Goal: Information Seeking & Learning: Find specific fact

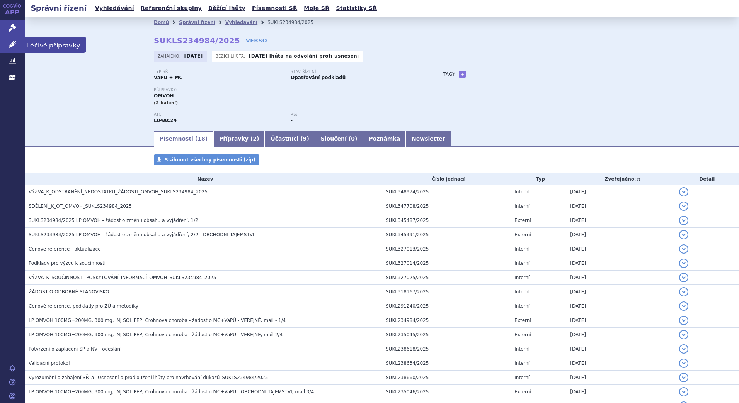
click at [14, 48] on icon at bounding box center [12, 45] width 8 height 8
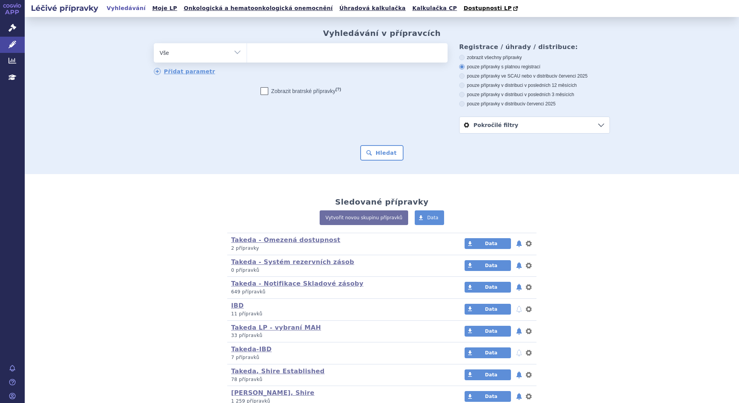
click at [267, 49] on ul at bounding box center [347, 51] width 201 height 16
click at [247, 49] on select at bounding box center [246, 52] width 0 height 19
type input "tr"
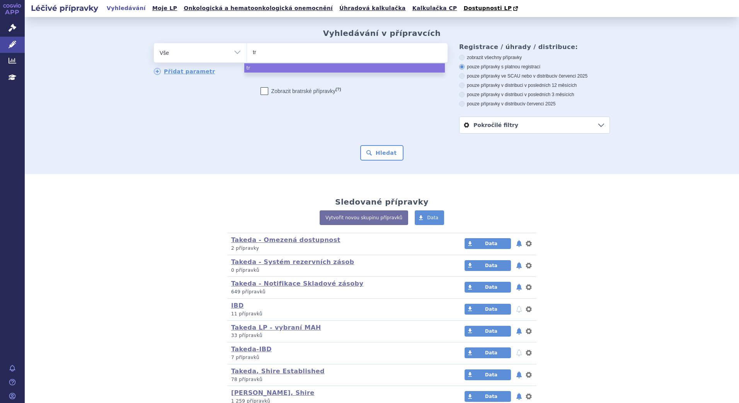
type input "tre"
type input "trem"
type input "tremf"
type input "[MEDICAL_DATA]"
select select "tremfya"
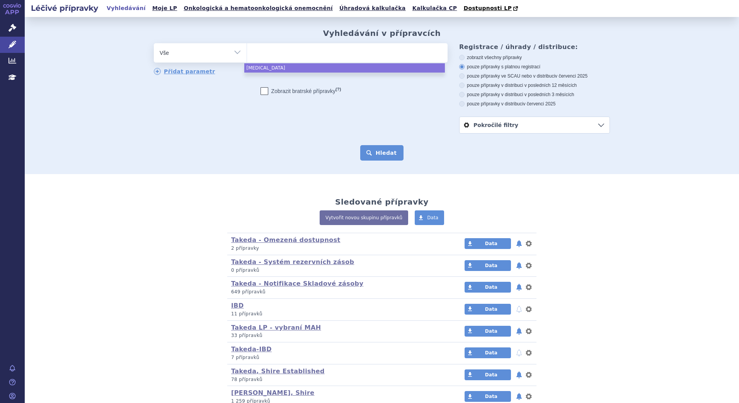
click at [382, 152] on button "Hledat" at bounding box center [382, 152] width 44 height 15
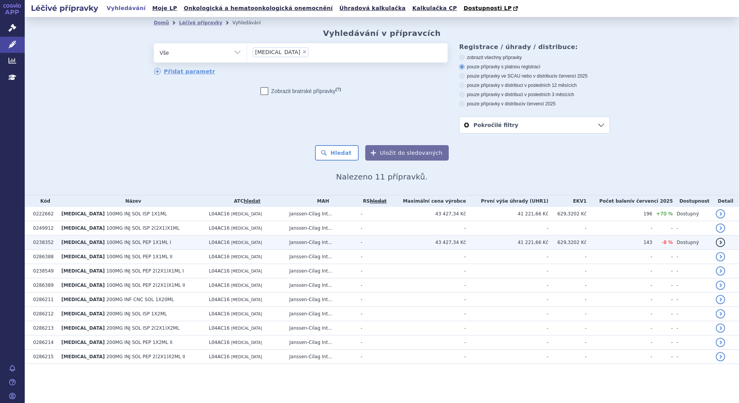
click at [151, 245] on td "TREMFYA 100MG INJ SOL PEP 1X1ML I" at bounding box center [132, 243] width 148 height 14
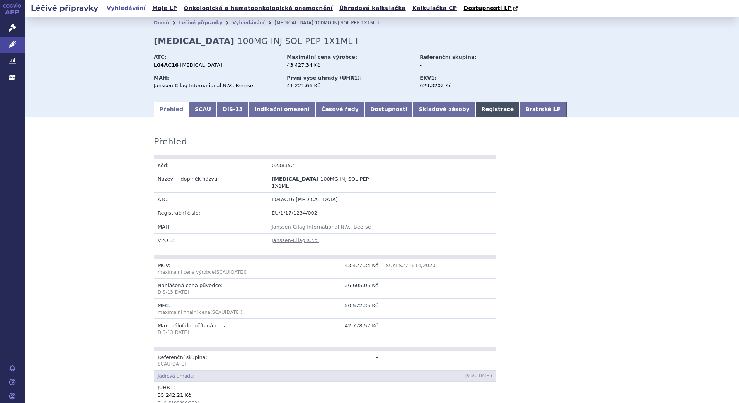
click at [475, 113] on link "Registrace" at bounding box center [497, 109] width 44 height 15
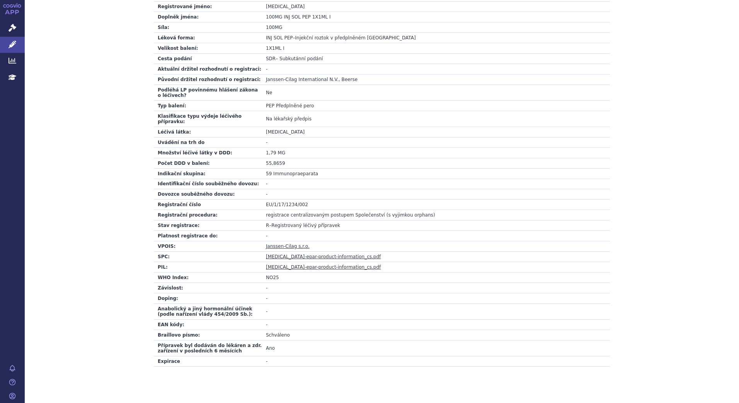
scroll to position [161, 0]
click at [292, 254] on link "tremfya-epar-product-information_cs.pdf" at bounding box center [323, 256] width 115 height 5
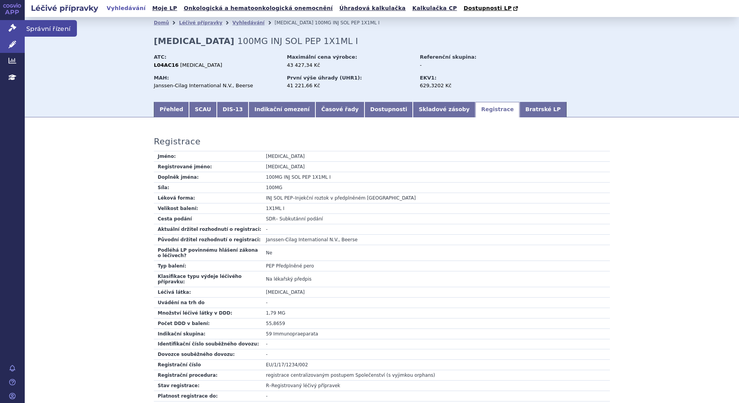
click at [5, 27] on link "Správní řízení" at bounding box center [12, 28] width 25 height 16
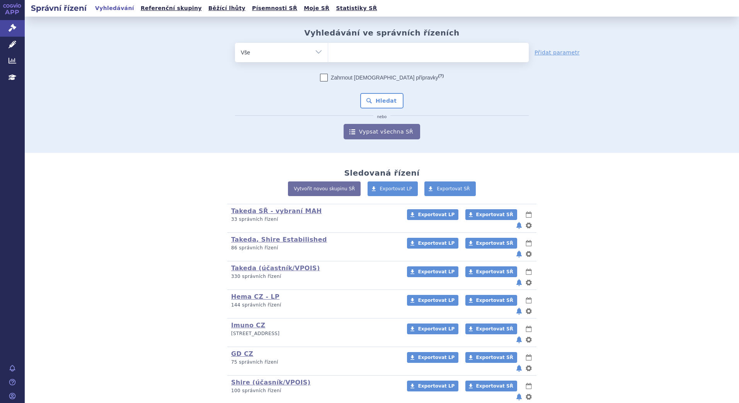
click at [117, 7] on link "Vyhledávání" at bounding box center [115, 8] width 44 height 10
click at [355, 54] on ul at bounding box center [428, 51] width 201 height 16
click at [328, 54] on select at bounding box center [328, 51] width 0 height 19
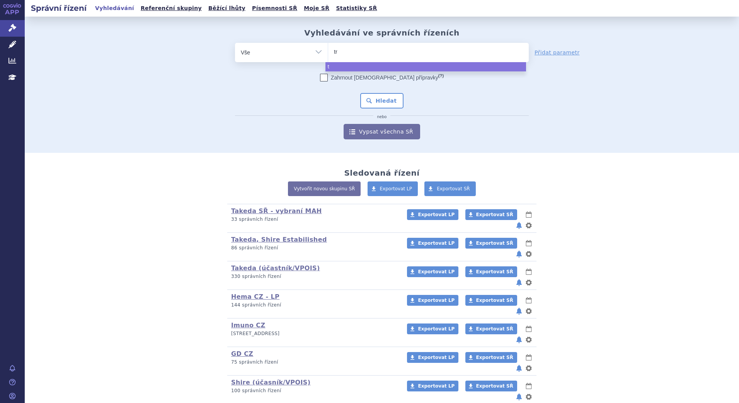
type input "tre"
type input "trem"
type input "tremf"
type input "tremfy"
type input "[MEDICAL_DATA]"
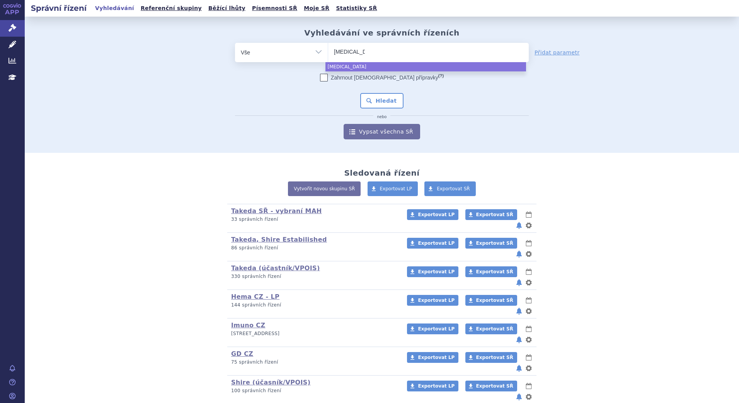
select select "[MEDICAL_DATA]"
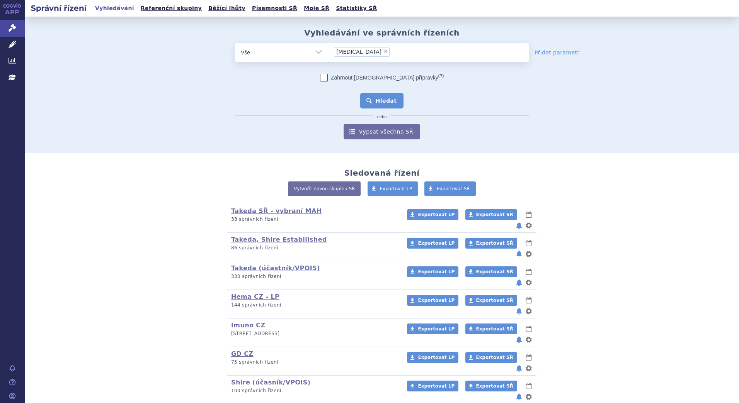
click at [383, 97] on button "Hledat" at bounding box center [382, 100] width 44 height 15
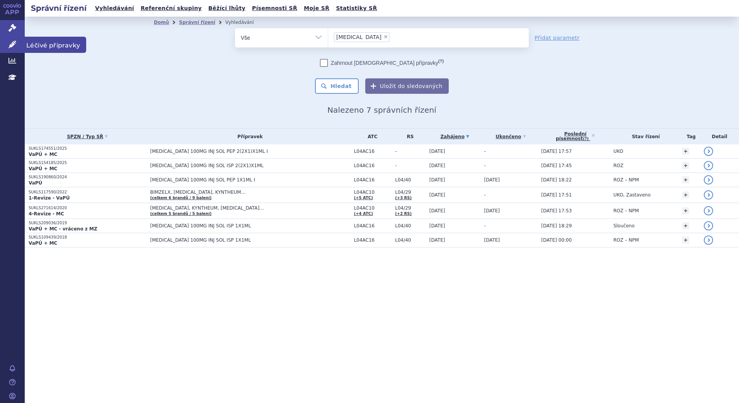
click at [8, 44] on icon at bounding box center [12, 45] width 8 height 8
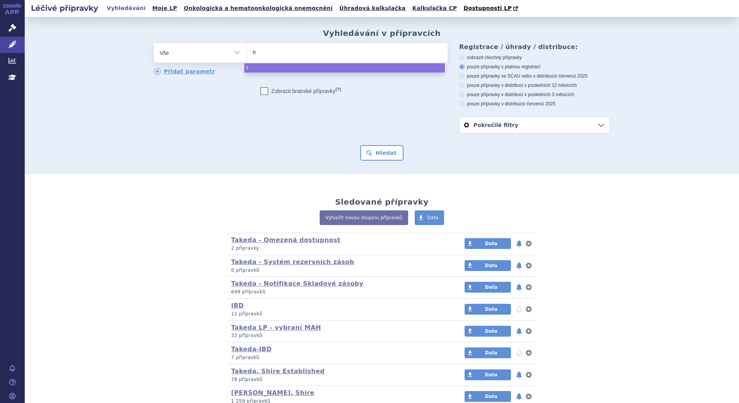
type input "tre"
type input "trem"
type input "tremfy"
type input "[MEDICAL_DATA]"
select select "[MEDICAL_DATA]"
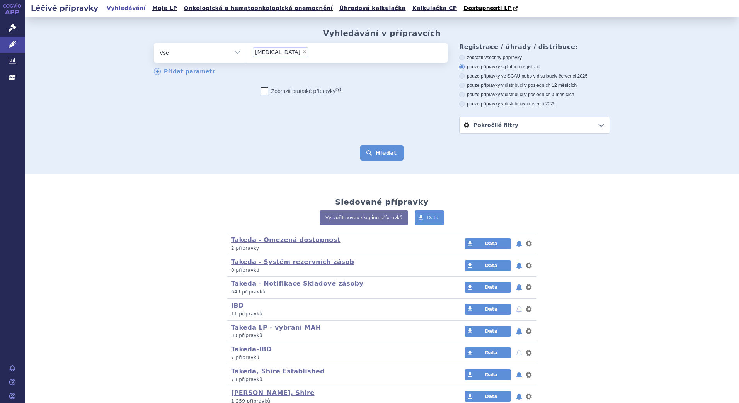
click at [378, 160] on button "Hledat" at bounding box center [382, 152] width 44 height 15
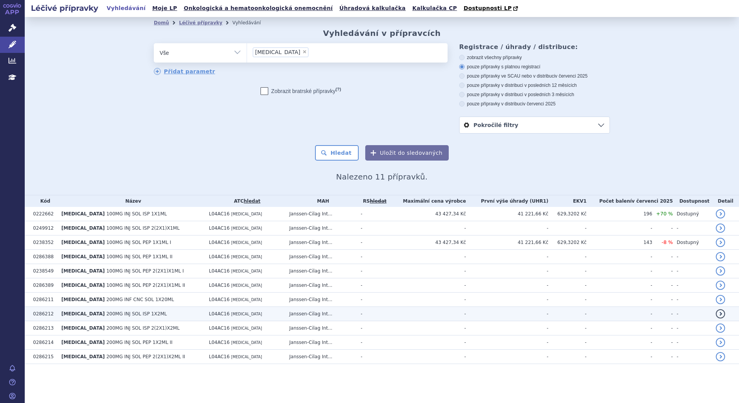
click at [109, 316] on span "200MG INJ SOL ISP 1X2ML" at bounding box center [136, 313] width 61 height 5
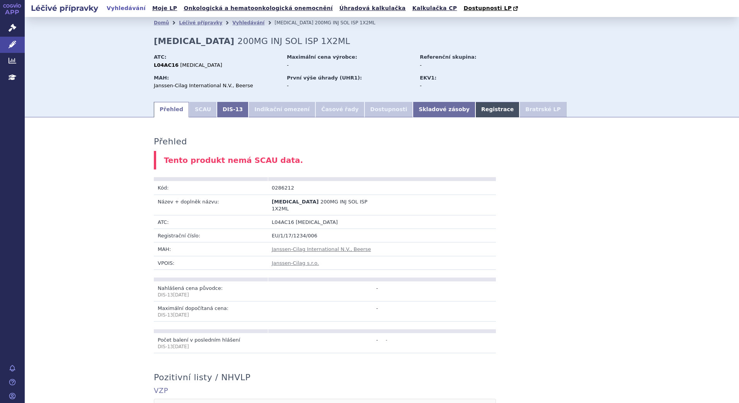
click at [475, 109] on link "Registrace" at bounding box center [497, 109] width 44 height 15
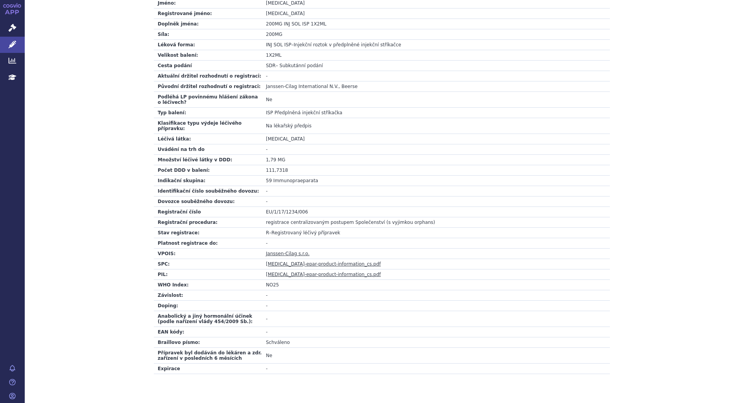
scroll to position [181, 0]
click at [295, 260] on link "tremfya-epar-product-information_cs.pdf" at bounding box center [323, 262] width 115 height 5
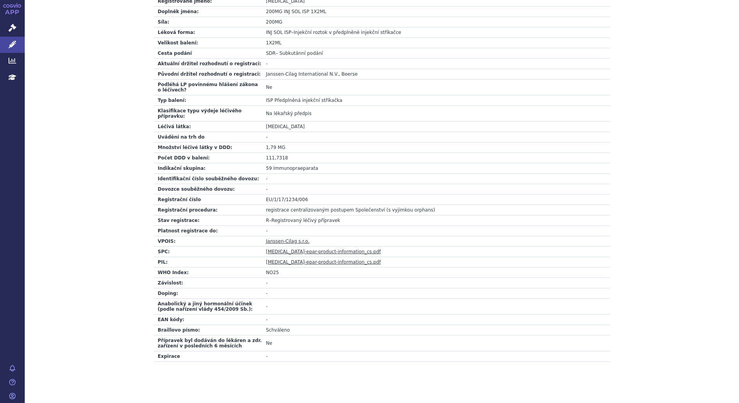
scroll to position [0, 0]
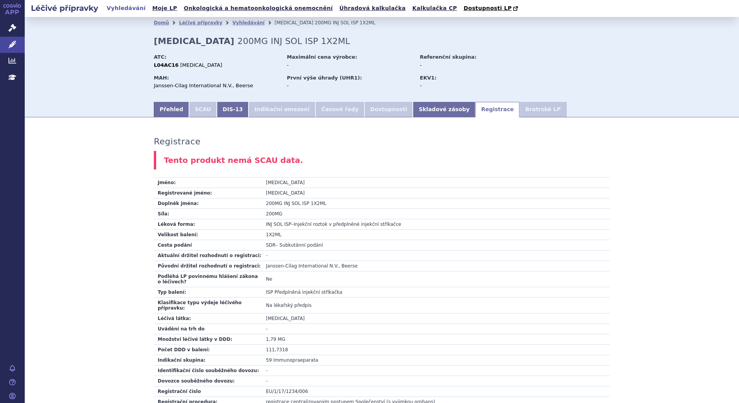
click at [124, 7] on link "Vyhledávání" at bounding box center [126, 8] width 44 height 10
click at [11, 28] on icon at bounding box center [12, 28] width 8 height 8
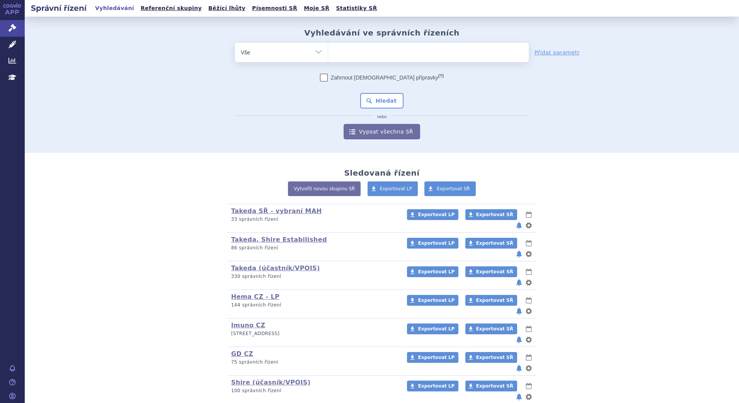
click at [353, 56] on ul at bounding box center [428, 51] width 201 height 16
click at [328, 56] on select at bounding box center [328, 51] width 0 height 19
type input "sk"
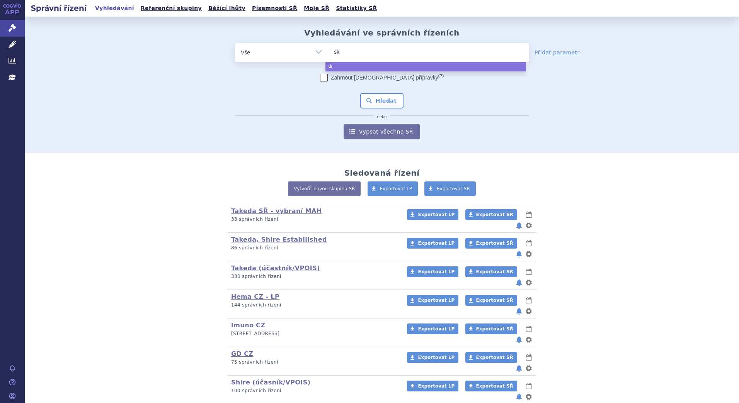
type input "sky"
type input "skyri"
type input "[MEDICAL_DATA]"
select select "[MEDICAL_DATA]"
click at [377, 102] on button "Hledat" at bounding box center [382, 100] width 44 height 15
